Goal: Task Accomplishment & Management: Manage account settings

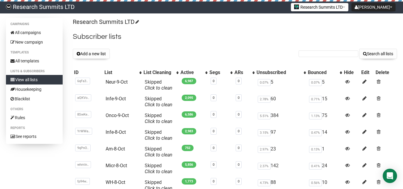
click at [90, 49] on button "Add a new list" at bounding box center [91, 54] width 37 height 10
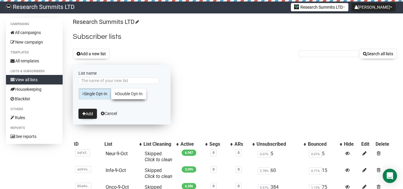
click at [132, 93] on link "Double Opt-In" at bounding box center [128, 93] width 35 height 11
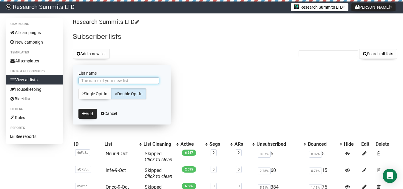
click at [121, 80] on input "List name" at bounding box center [118, 80] width 80 height 7
type input "Micr-9-Oct"
click at [94, 115] on button "Add" at bounding box center [87, 113] width 18 height 10
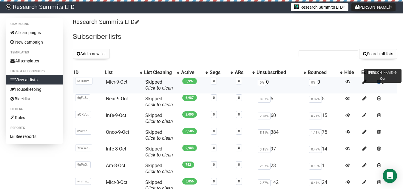
click at [378, 83] on span at bounding box center [379, 81] width 4 height 5
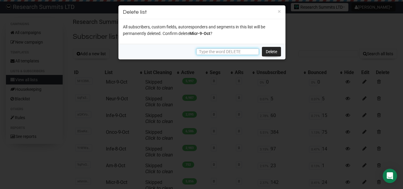
click at [243, 51] on input "text" at bounding box center [227, 51] width 63 height 7
type input "DELETE"
click at [269, 55] on link "Delete" at bounding box center [271, 52] width 19 height 10
